Goal: Task Accomplishment & Management: Complete application form

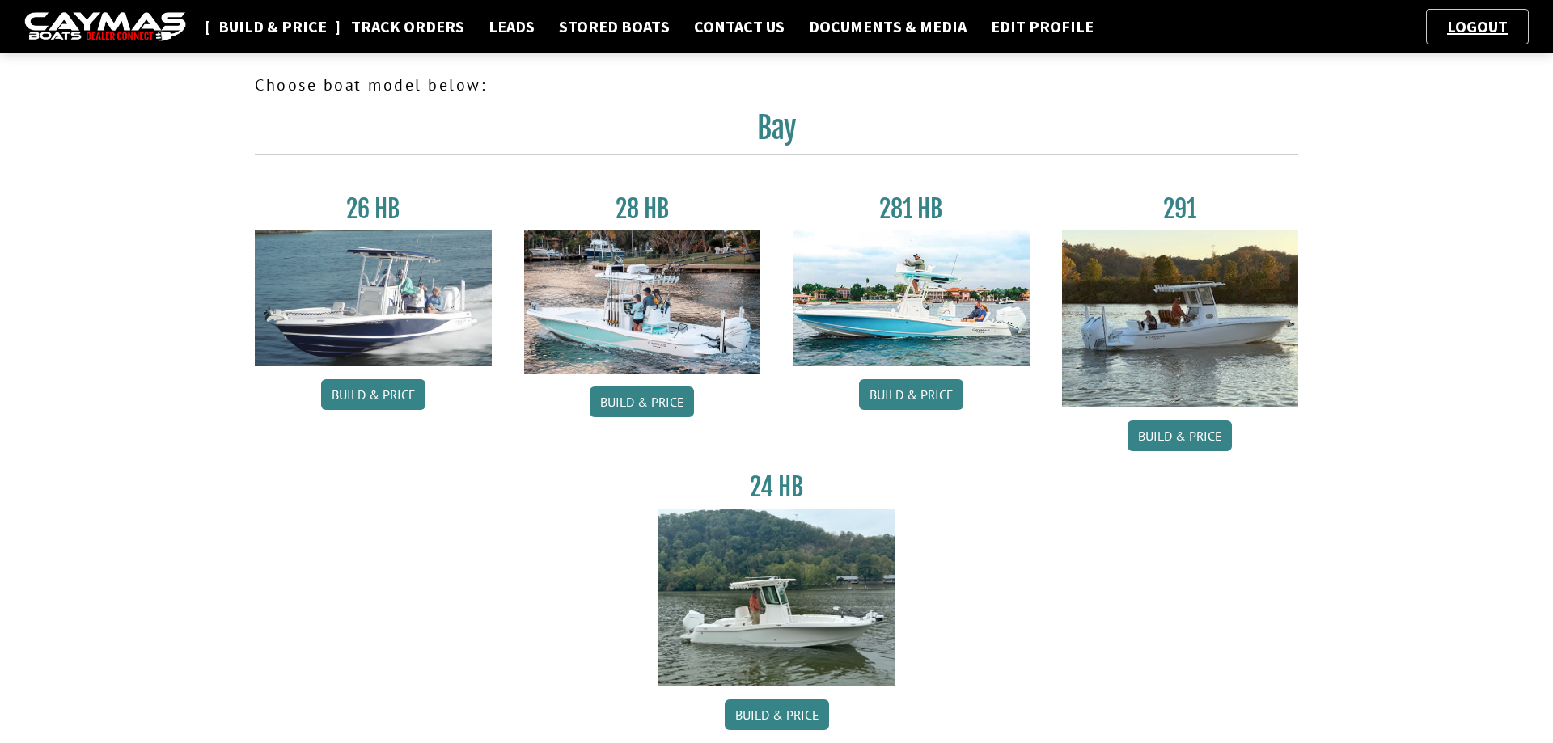
click at [255, 26] on link "Build & Price" at bounding box center [272, 26] width 125 height 21
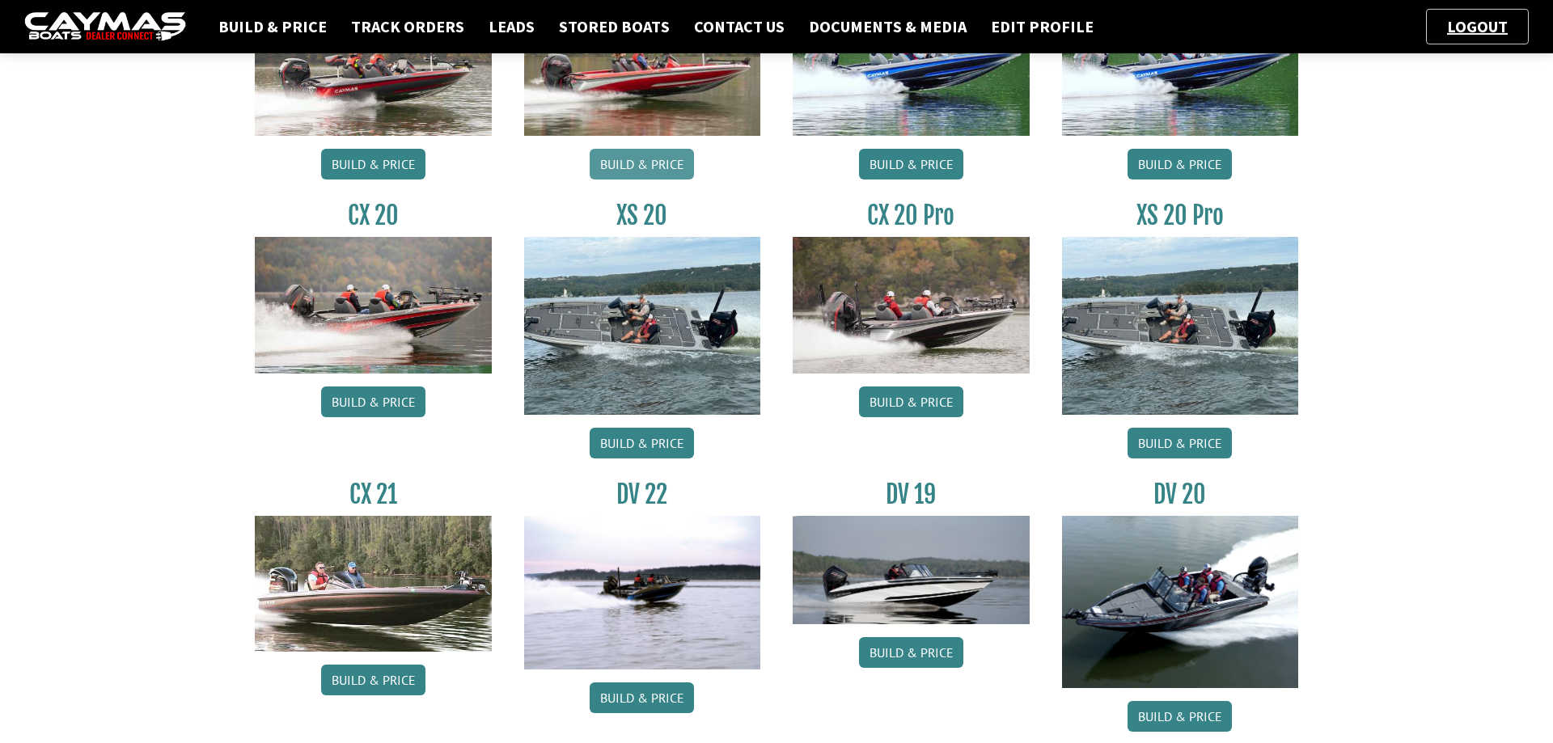
scroll to position [907, 0]
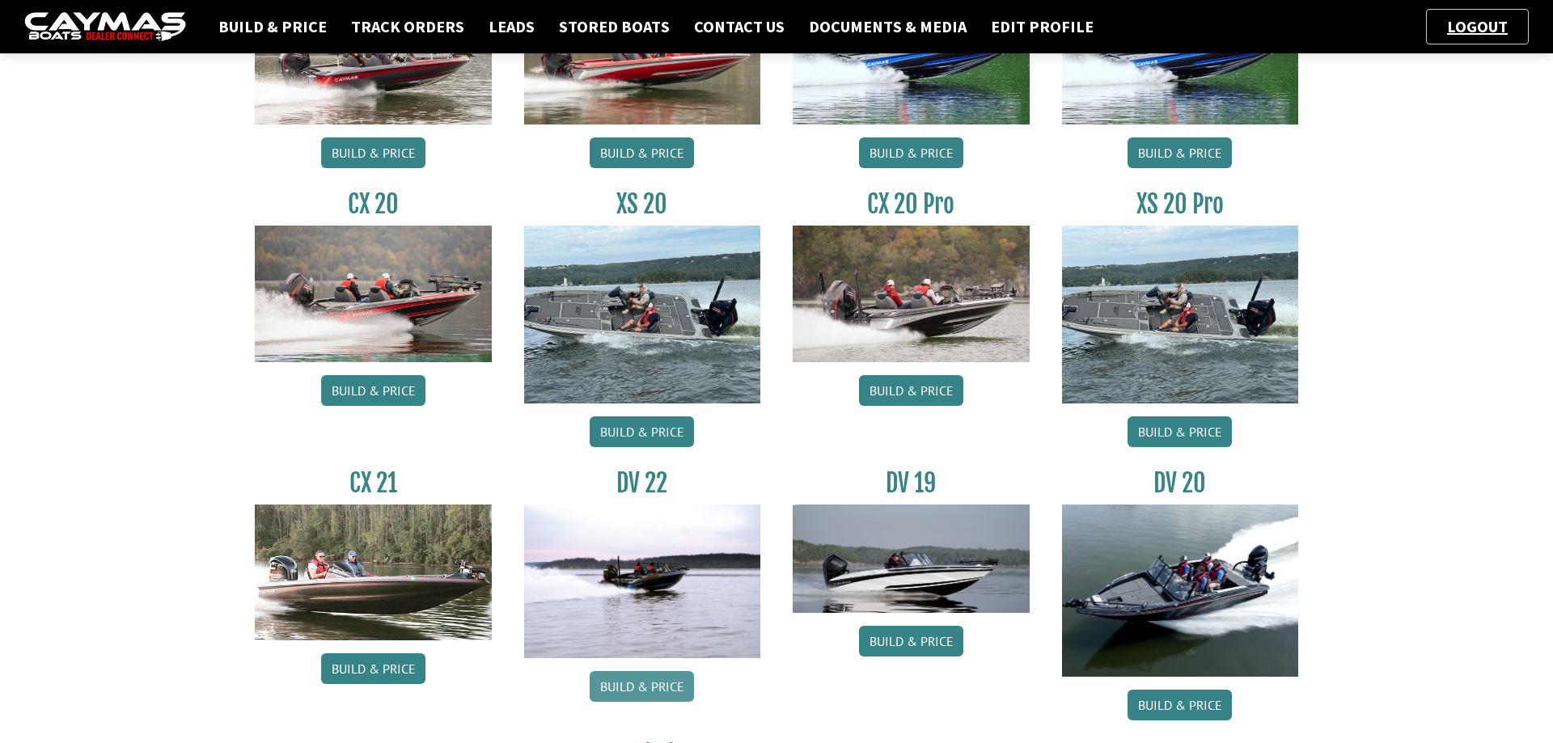
click at [638, 687] on link "Build & Price" at bounding box center [642, 686] width 104 height 31
click at [626, 679] on link "Build & Price" at bounding box center [642, 686] width 104 height 31
click at [1472, 26] on link "Logout" at bounding box center [1477, 26] width 77 height 20
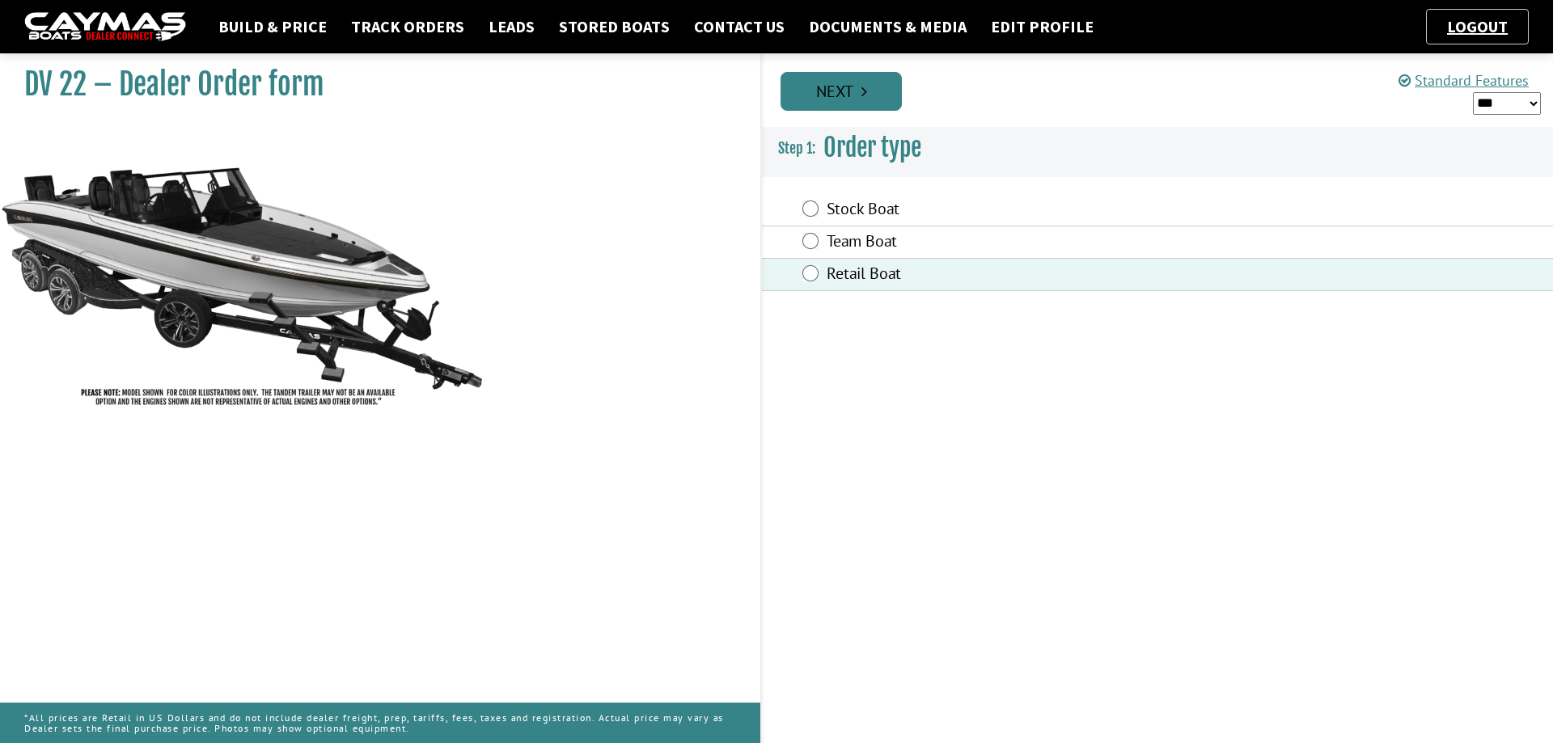
click at [873, 80] on link "Next" at bounding box center [840, 91] width 121 height 39
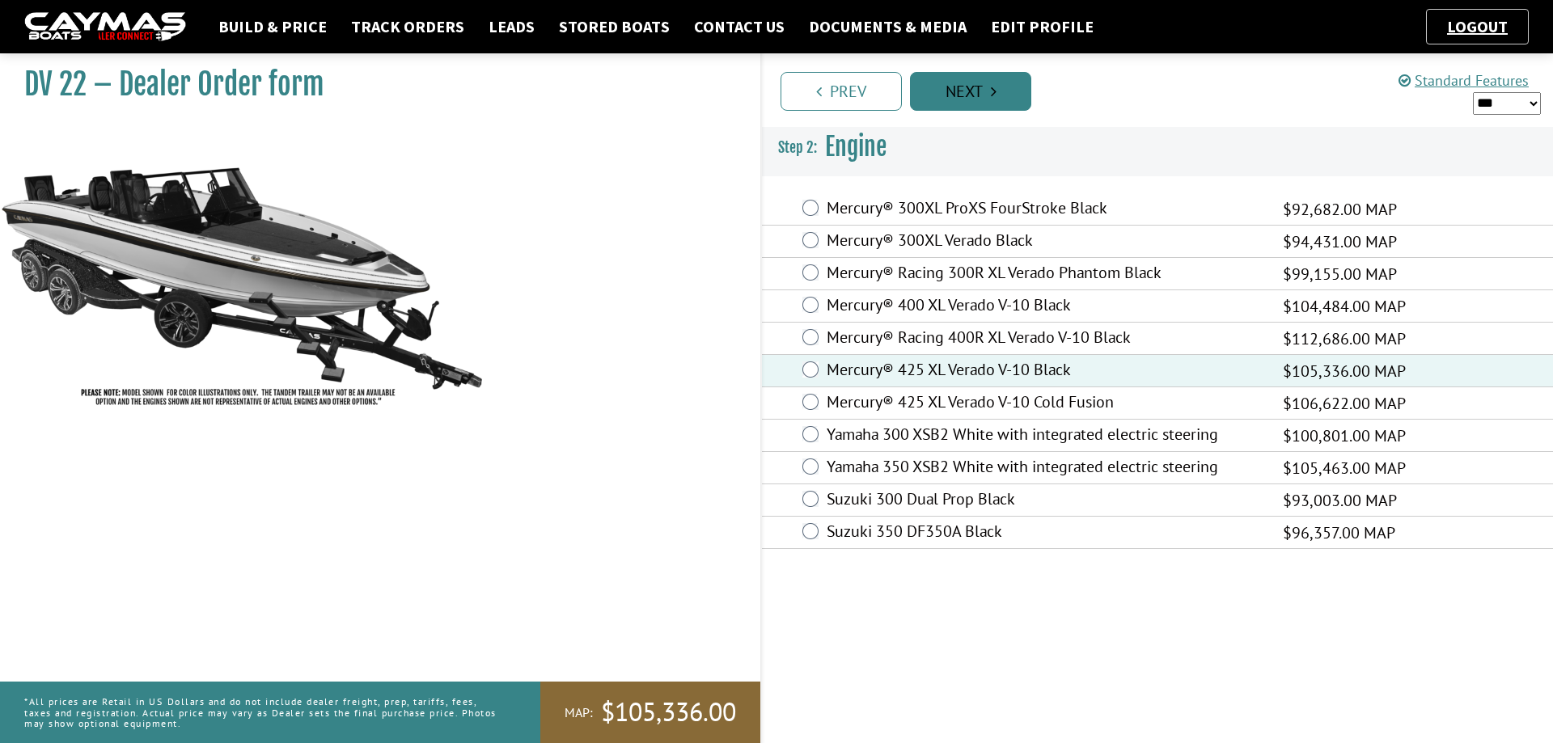
click at [990, 90] on link "Next" at bounding box center [970, 91] width 121 height 39
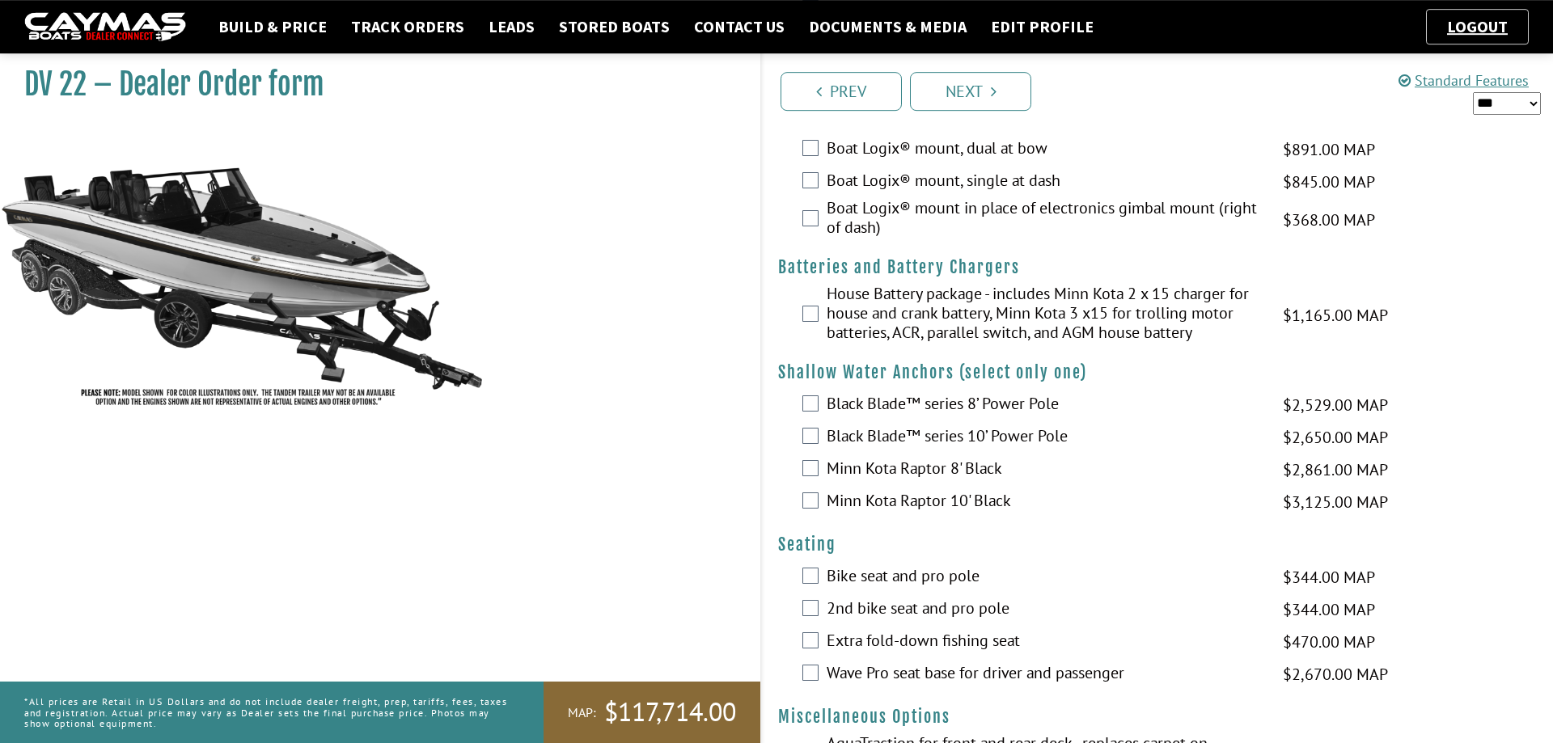
scroll to position [1155, 0]
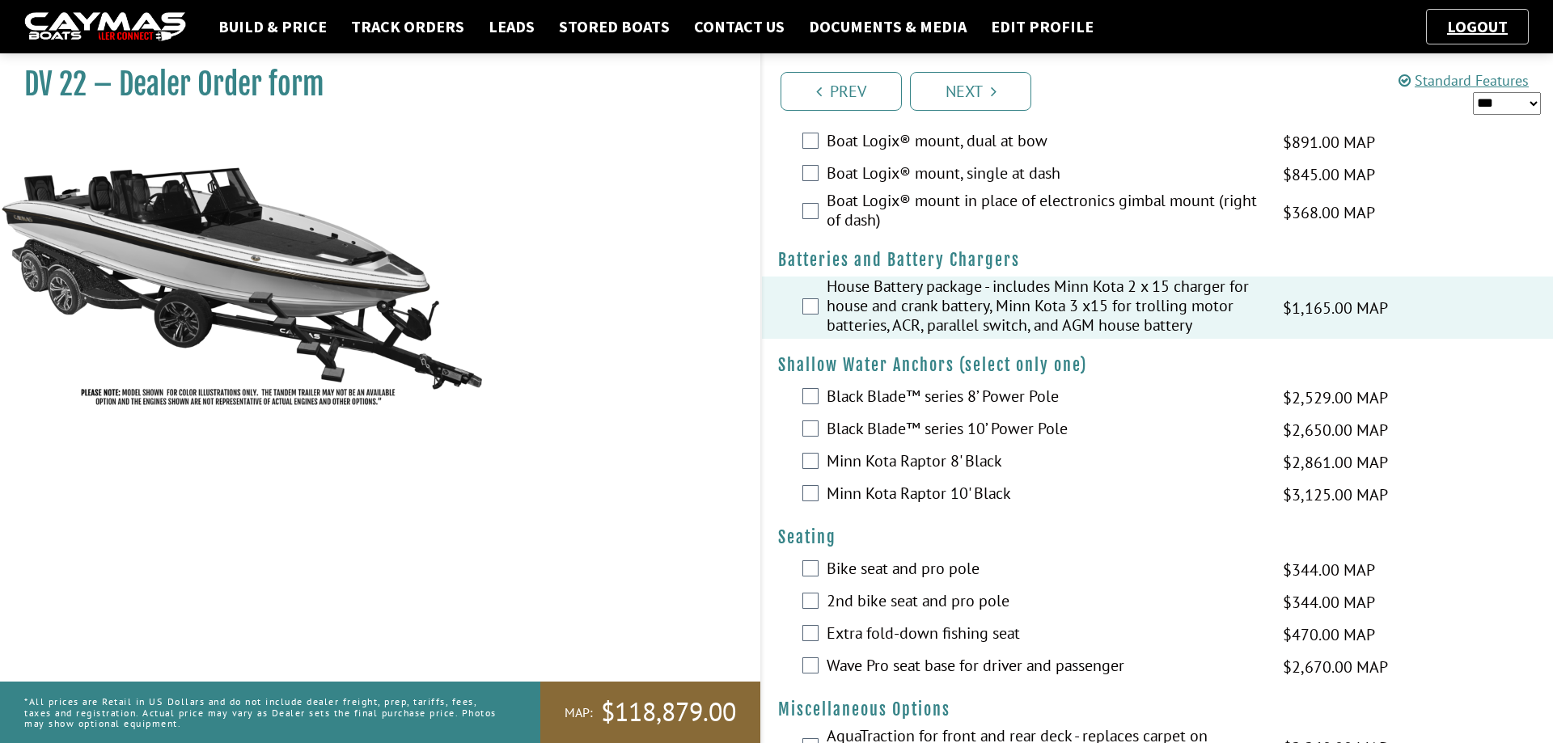
drag, startPoint x: 636, startPoint y: 408, endPoint x: 640, endPoint y: 396, distance: 13.6
click at [639, 398] on div "DV 22 – Dealer Order form" at bounding box center [372, 417] width 776 height 743
click at [750, 315] on div "DV 22 – Dealer Order form" at bounding box center [372, 417] width 776 height 743
click at [1473, 92] on select "*** ****** ******" at bounding box center [1507, 103] width 68 height 23
select select "*"
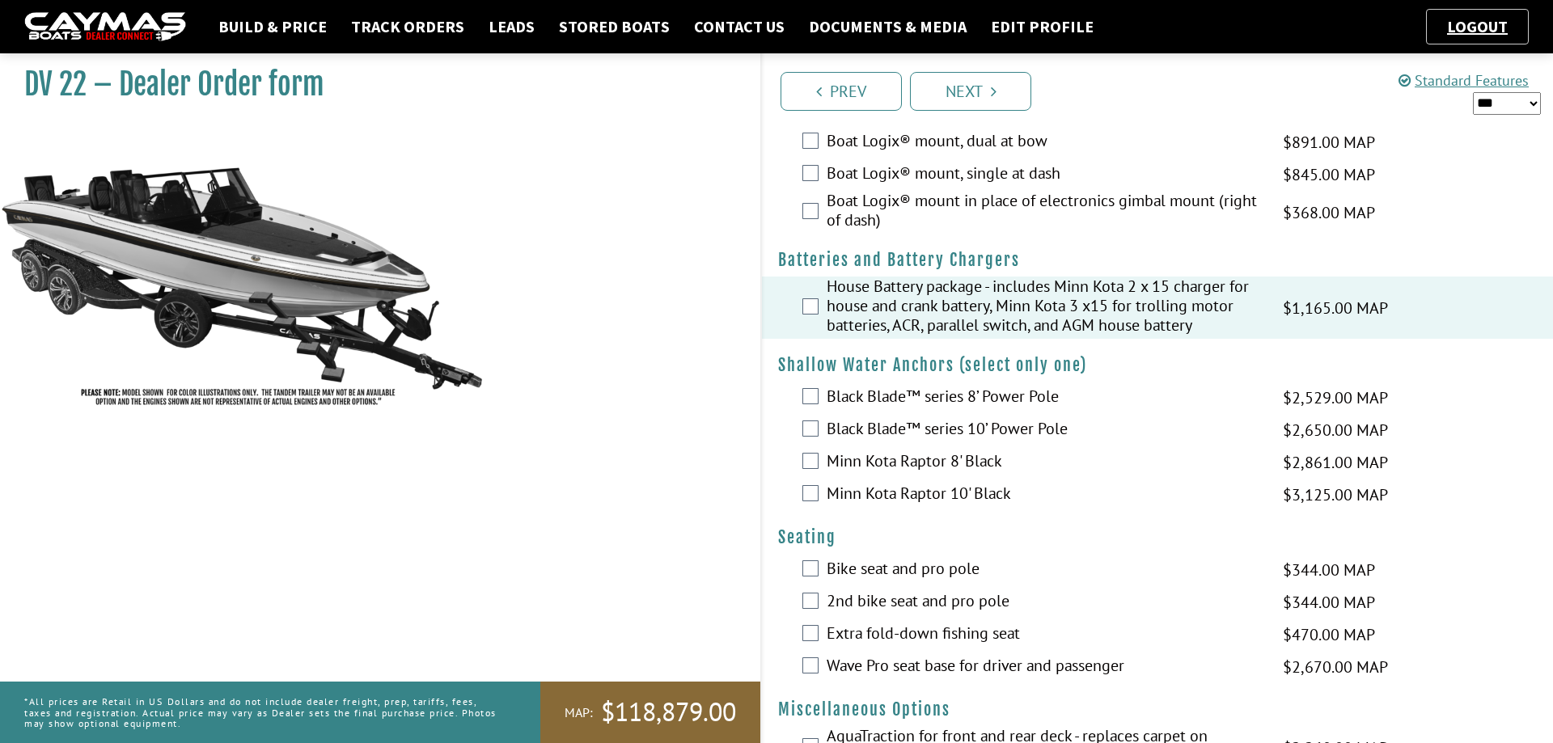
click option "******" at bounding box center [0, 0] width 0 height 0
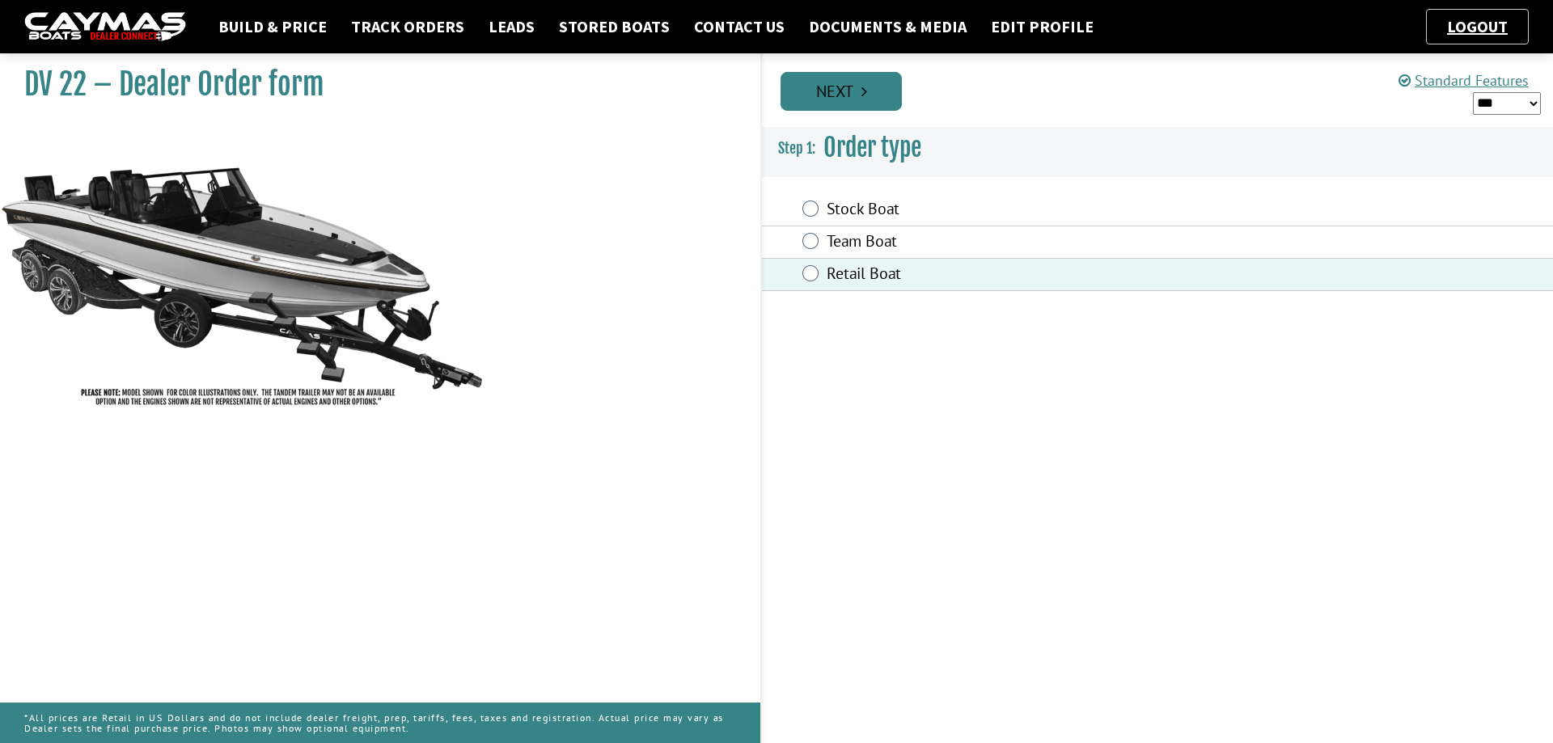
click at [876, 81] on link "Next" at bounding box center [840, 91] width 121 height 39
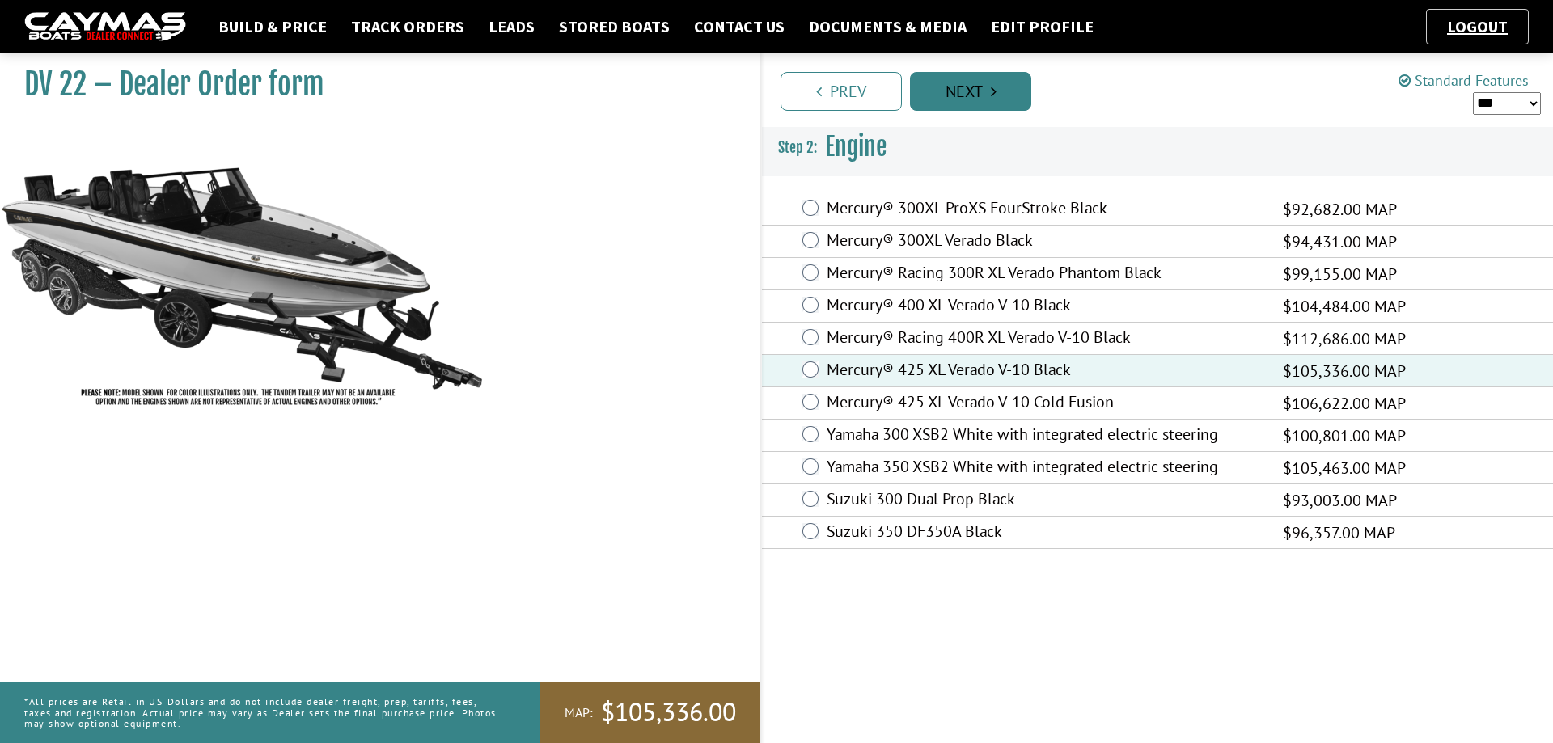
click at [983, 91] on link "Next" at bounding box center [970, 91] width 121 height 39
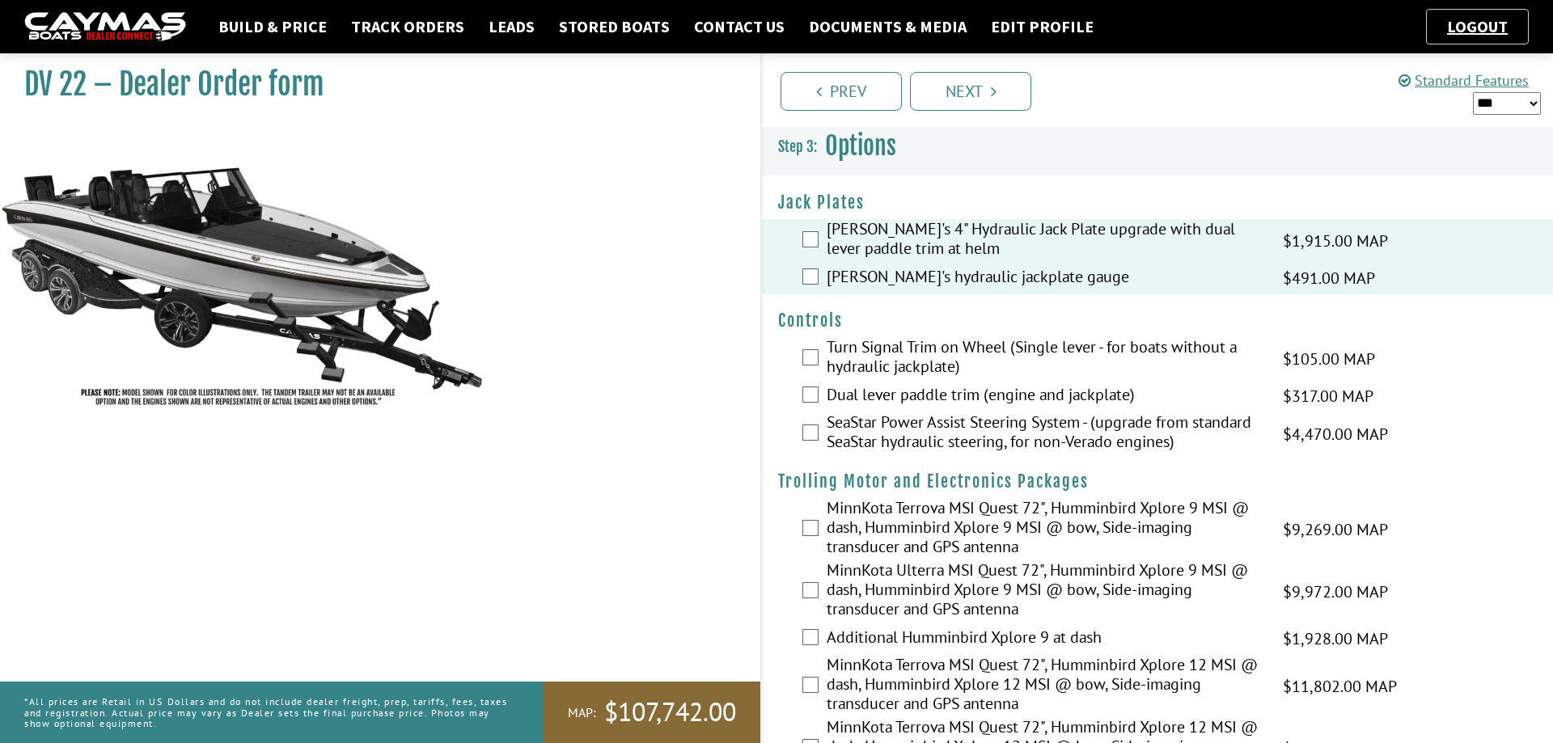
click at [1473, 92] on select "*** ****** ******" at bounding box center [1507, 103] width 68 height 23
select select "*"
click option "******" at bounding box center [0, 0] width 0 height 0
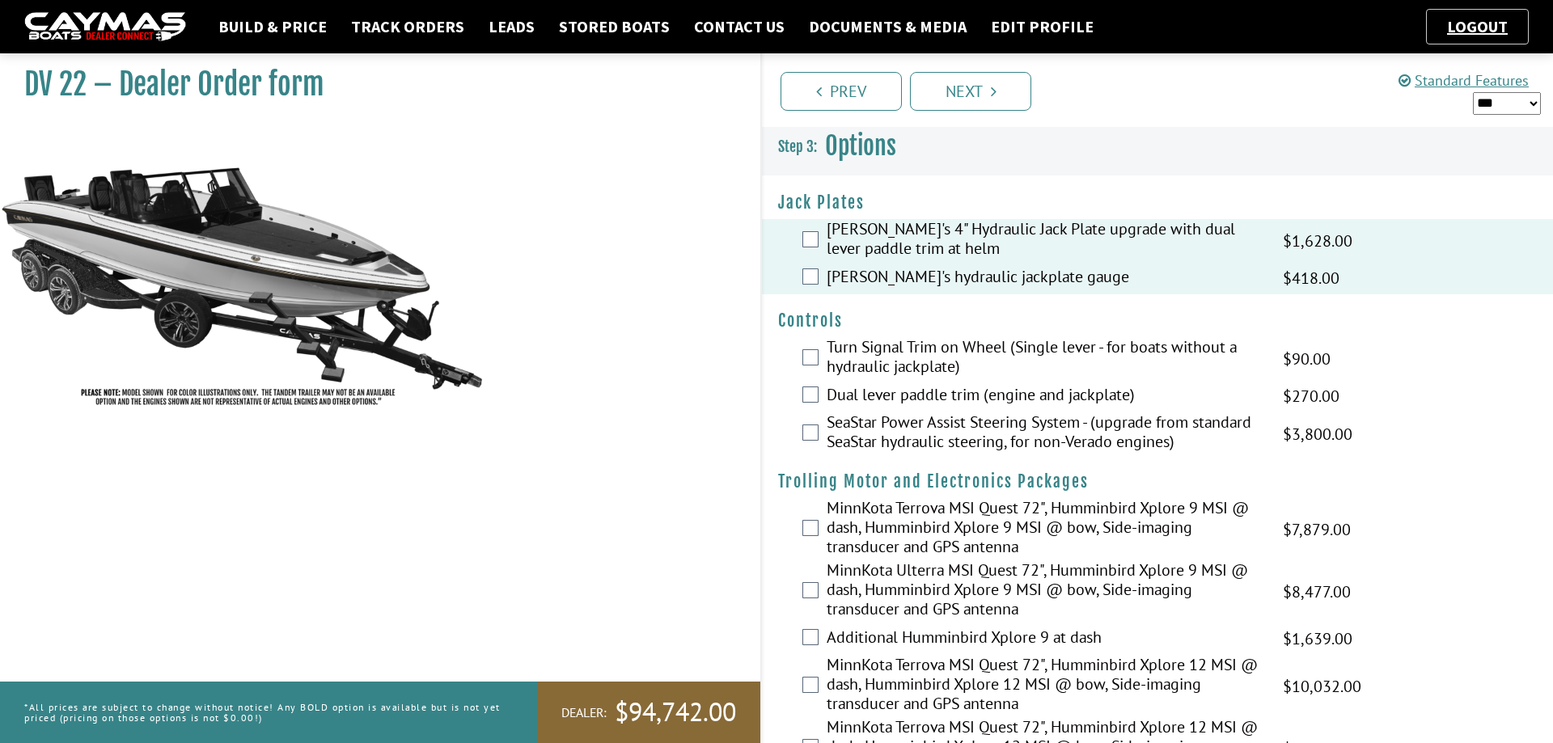
click at [532, 304] on div "DV 22 – Dealer Order form" at bounding box center [372, 417] width 776 height 743
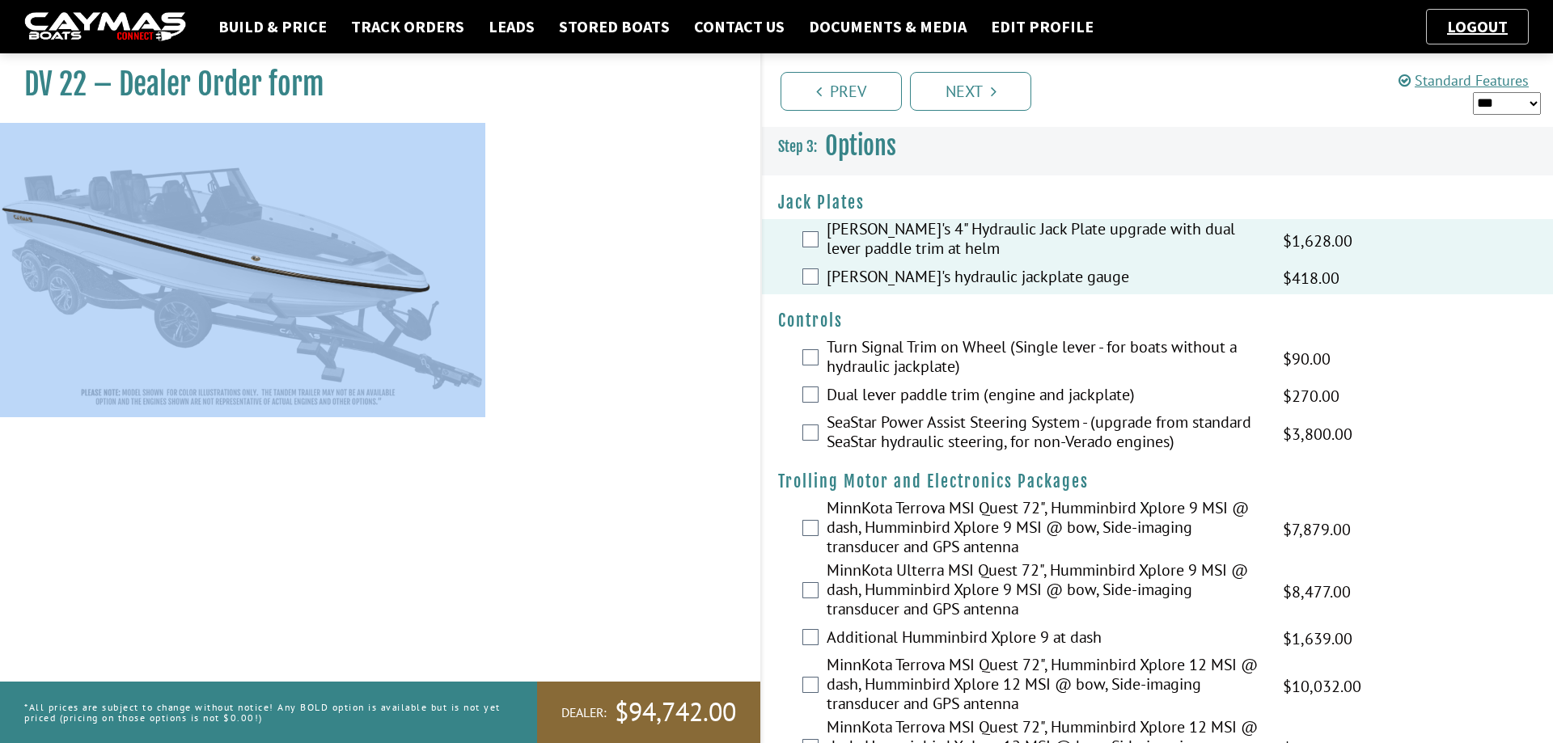
click at [532, 304] on div "DV 22 – Dealer Order form" at bounding box center [372, 417] width 776 height 743
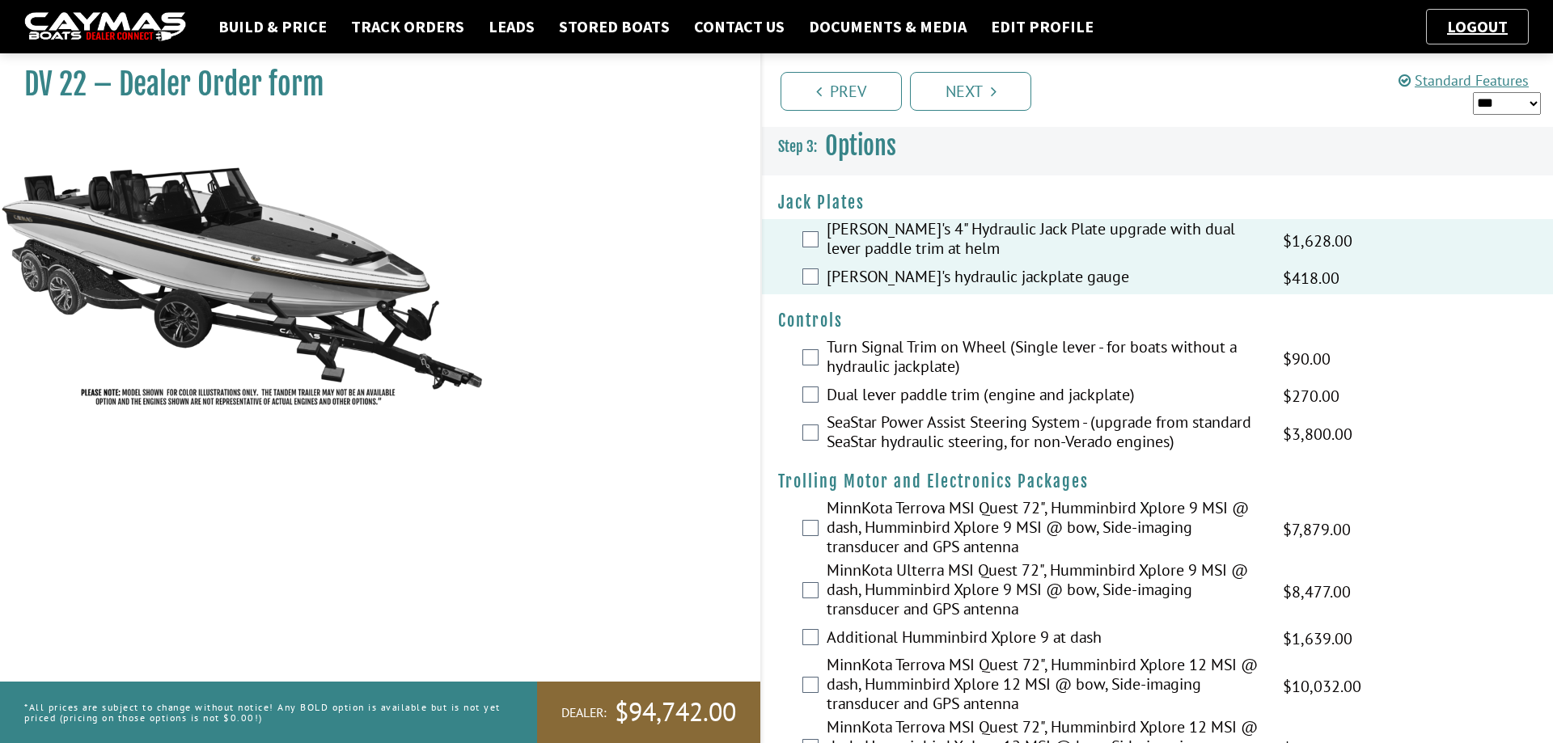
click at [543, 297] on div "DV 22 – Dealer Order form" at bounding box center [372, 417] width 776 height 743
